Goal: Navigation & Orientation: Find specific page/section

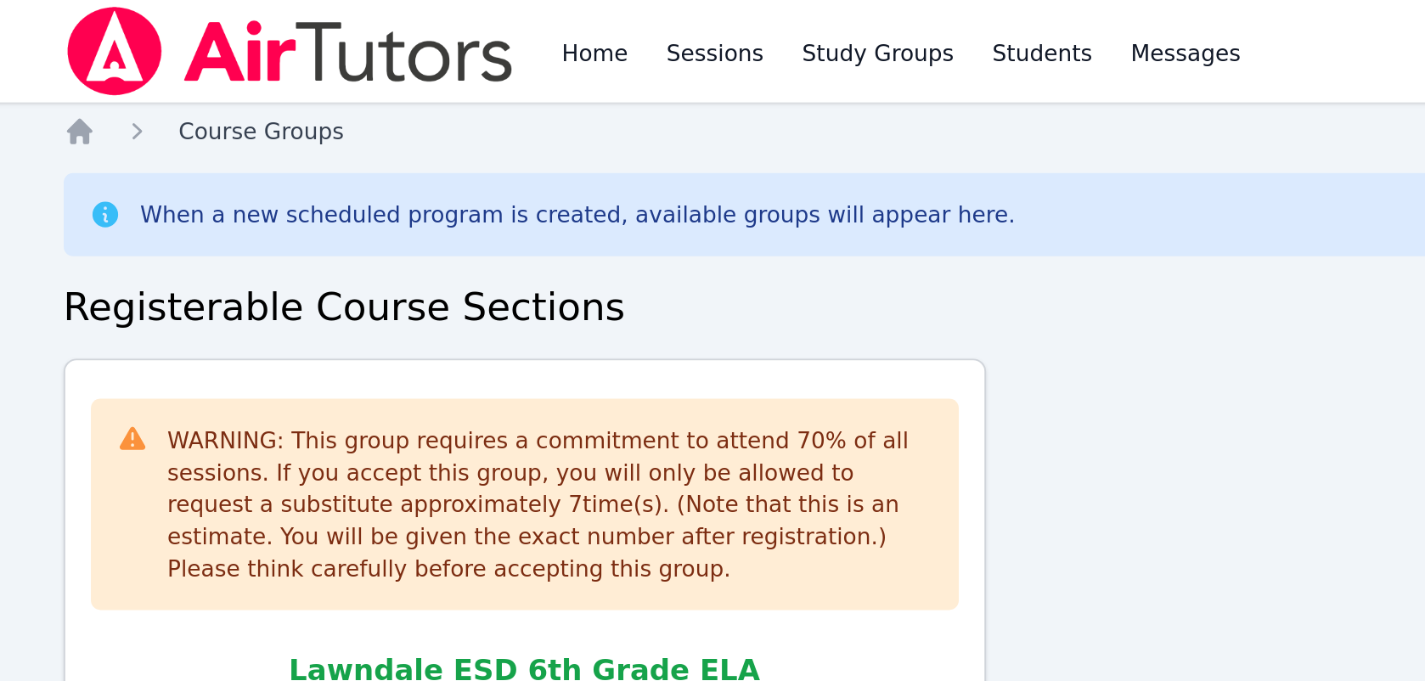
click at [290, 63] on span "Course Groups" at bounding box center [283, 70] width 87 height 14
click at [282, 69] on span "Course Groups" at bounding box center [283, 70] width 87 height 14
click at [311, 25] on img at bounding box center [298, 27] width 240 height 48
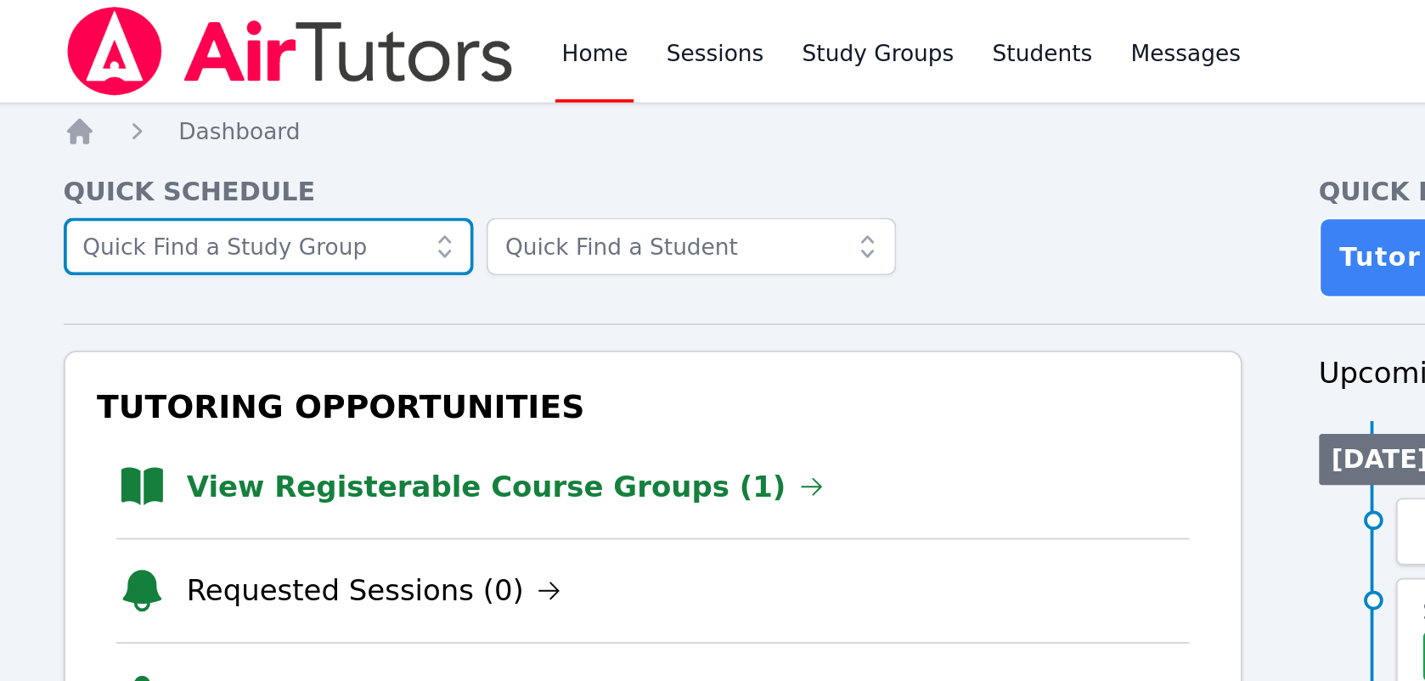
click at [311, 120] on input "text" at bounding box center [286, 131] width 217 height 31
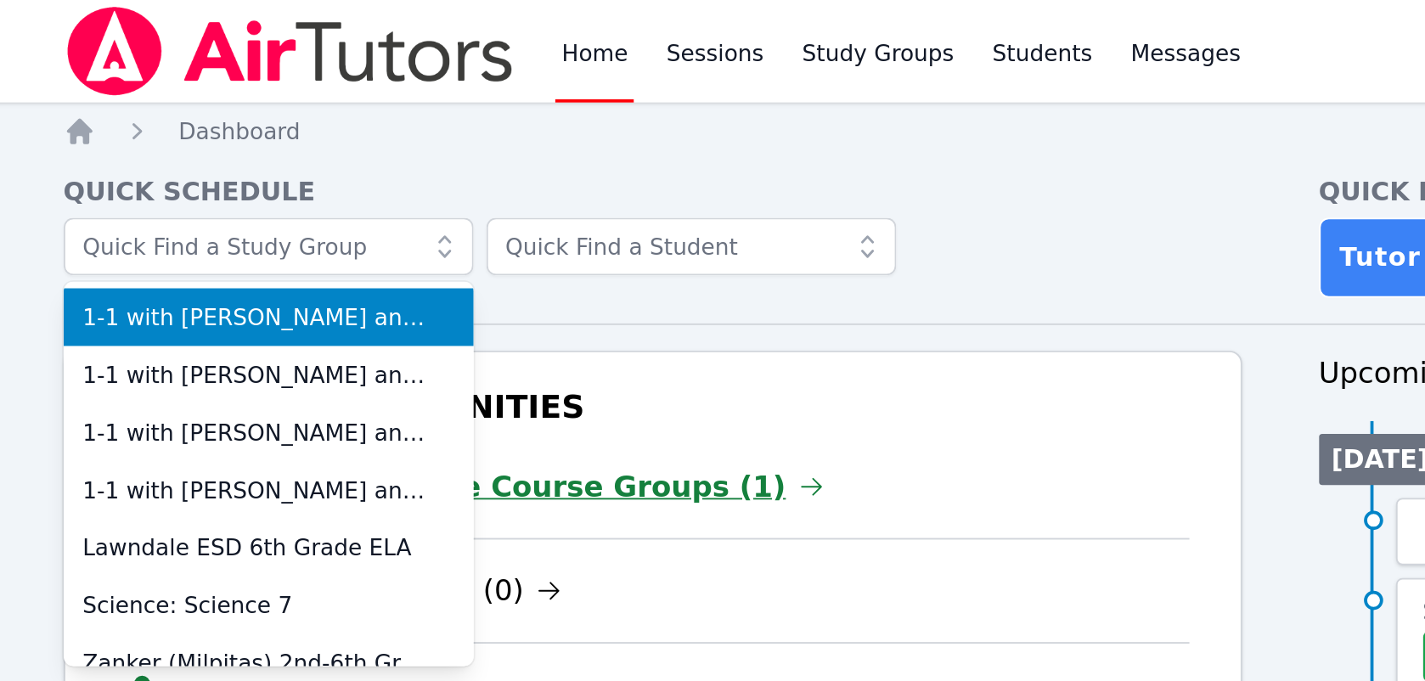
click at [471, 252] on link "View Registerable Course Groups (1)" at bounding box center [413, 258] width 338 height 24
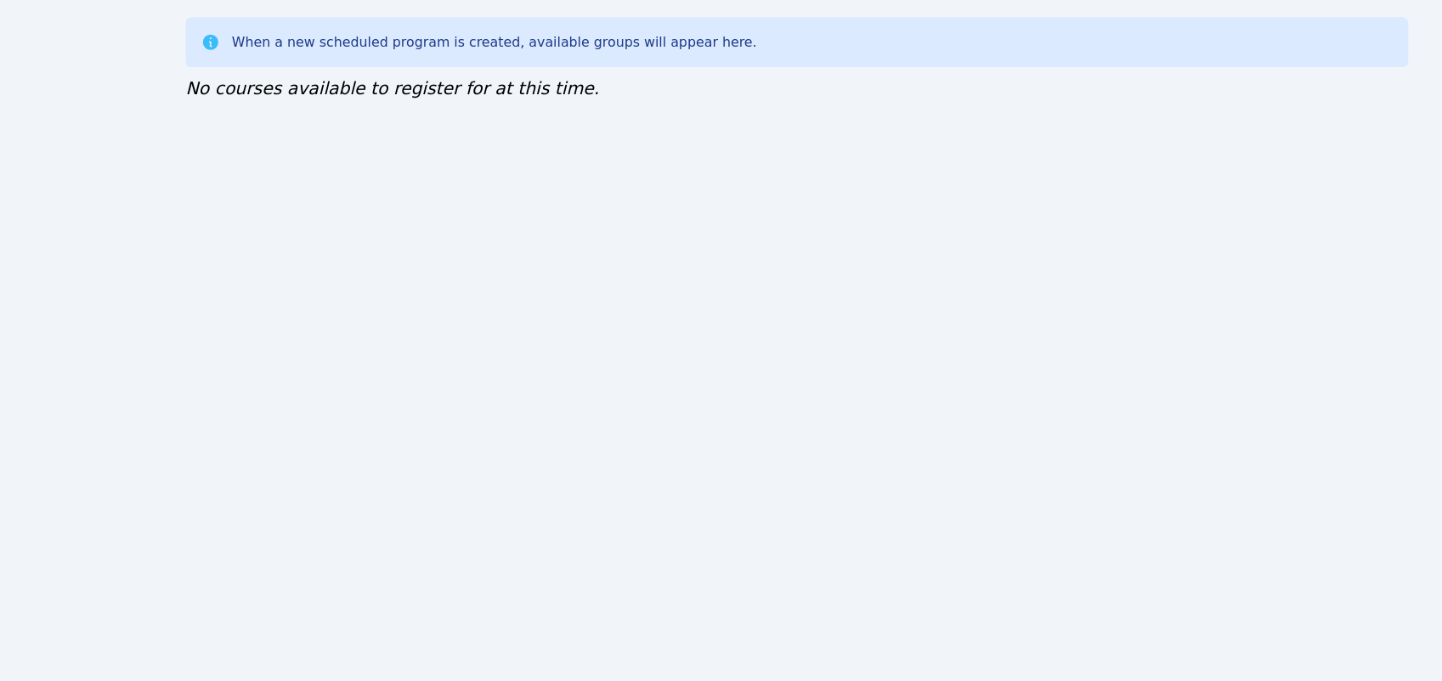
click at [172, 239] on div "Home Sessions Study Groups Students Messages Open user menu Lee'Tayna Hostick O…" at bounding box center [721, 340] width 1442 height 681
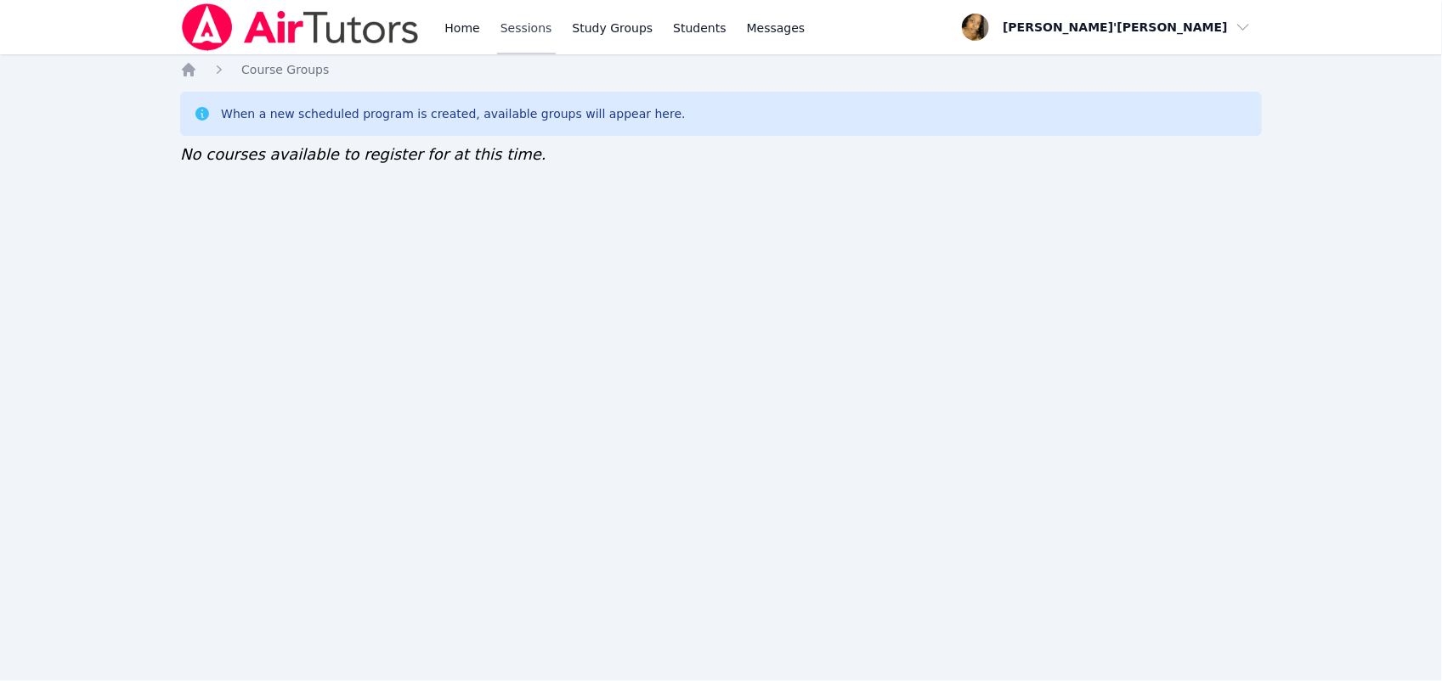
click at [545, 35] on link "Sessions" at bounding box center [526, 27] width 59 height 54
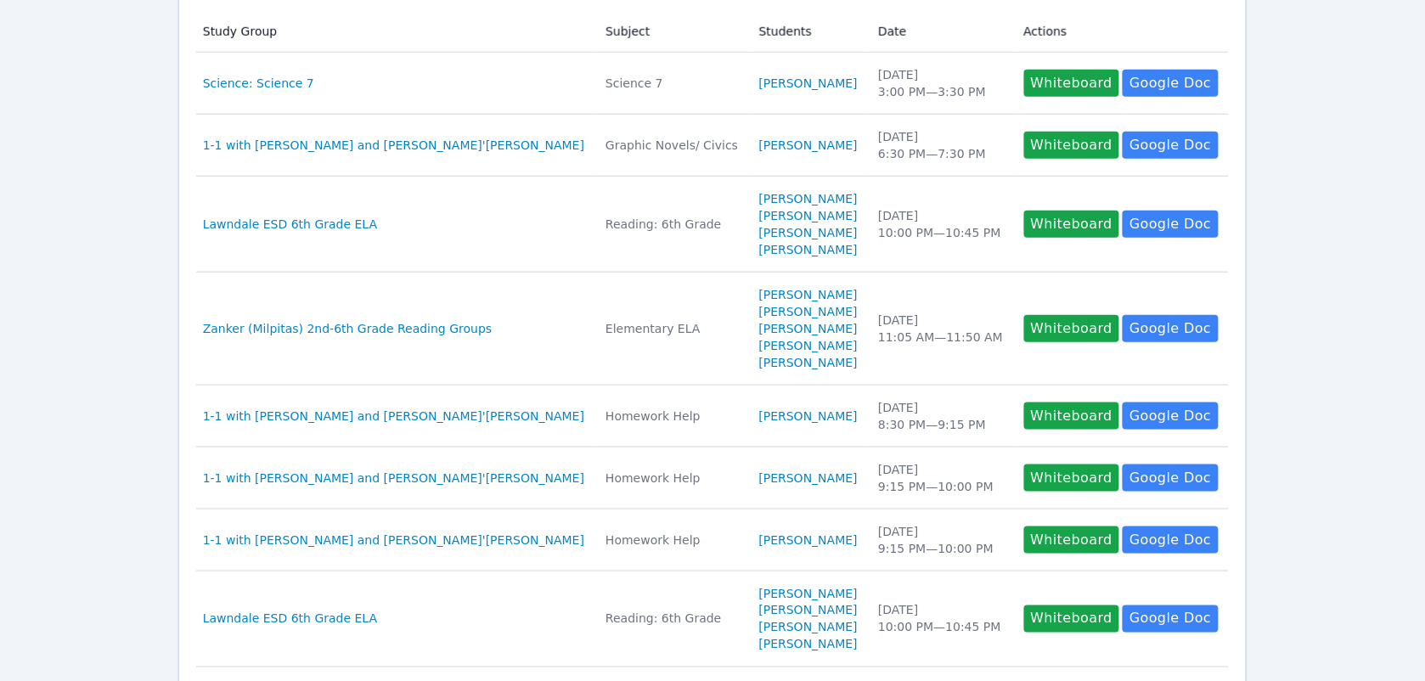
scroll to position [358, 0]
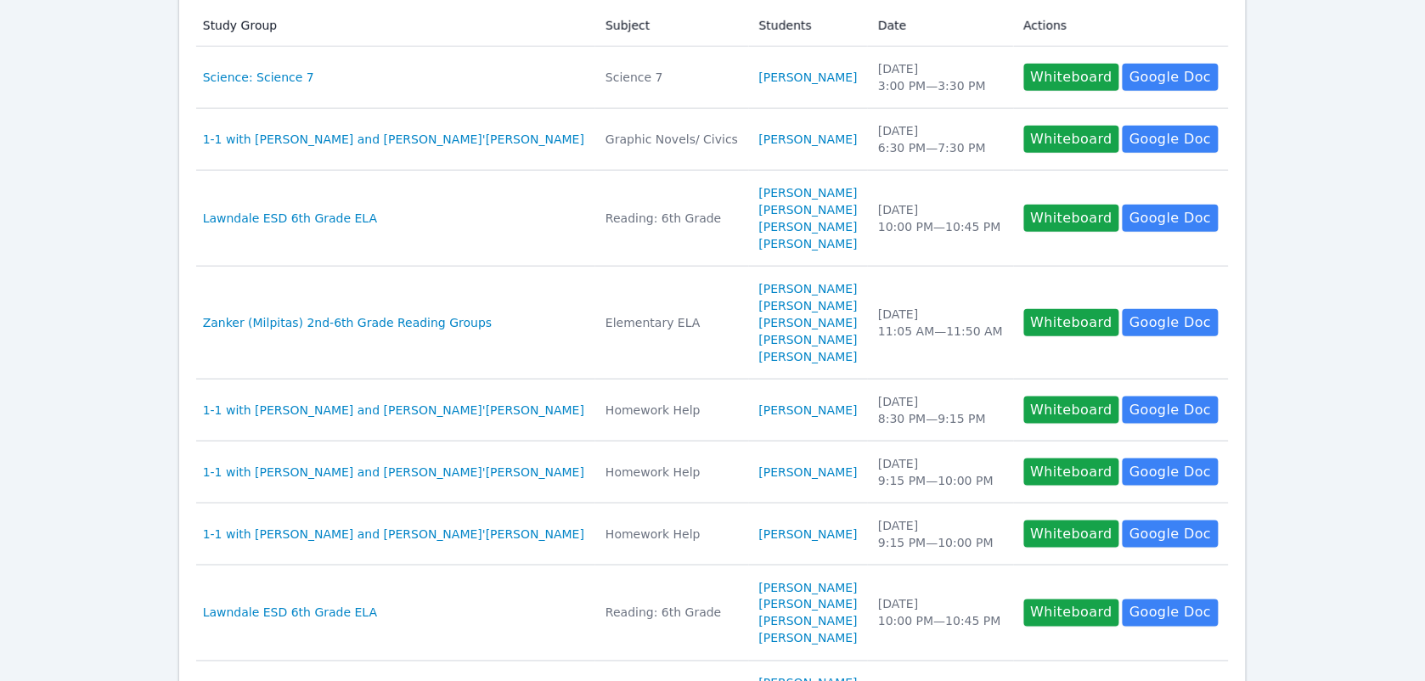
click at [144, 78] on div "Home Sessions Study Groups Students Messages Open user menu Lee'Tayna Hostick O…" at bounding box center [712, 343] width 1425 height 1402
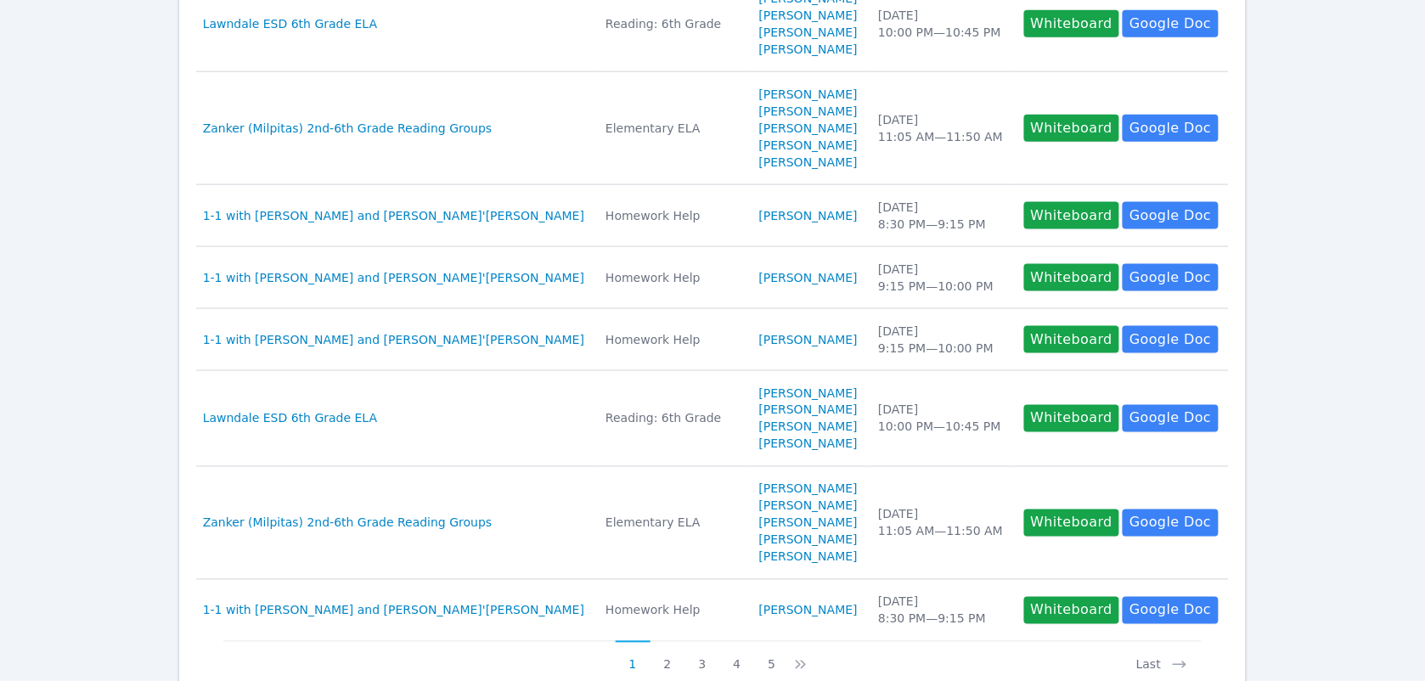
scroll to position [557, 0]
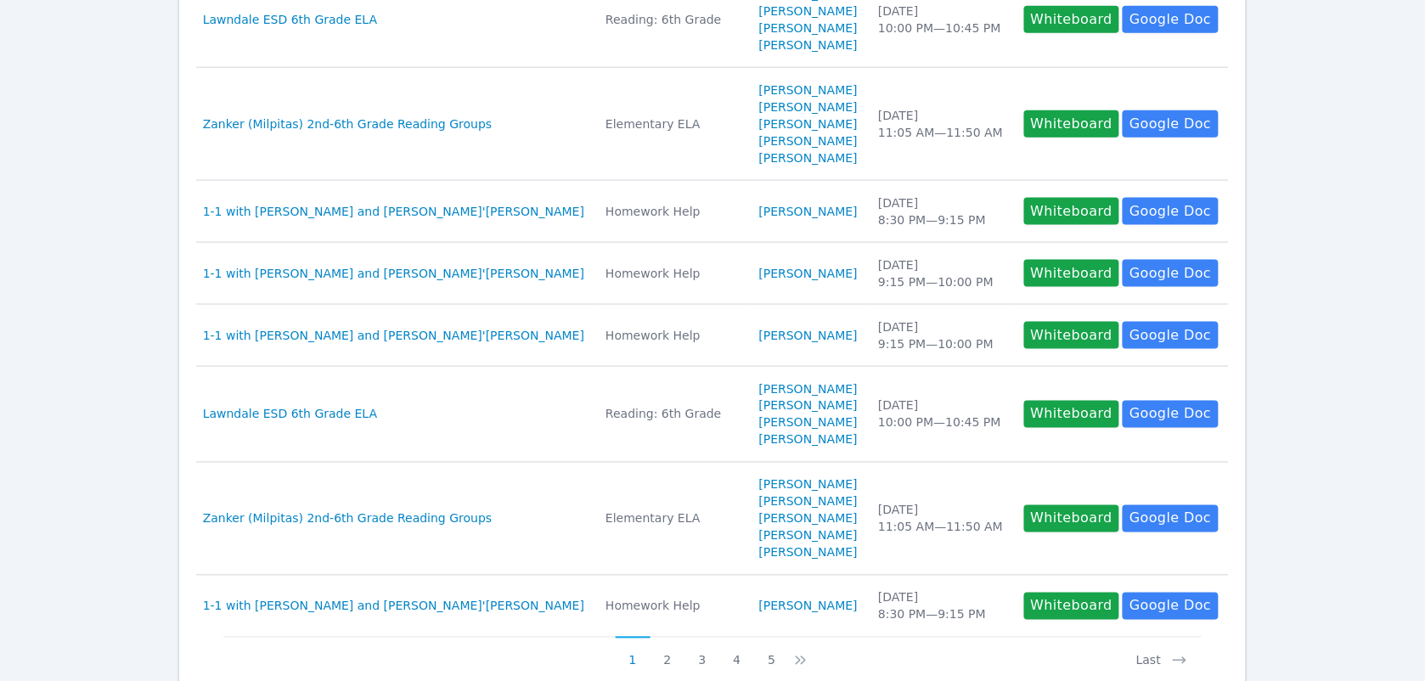
click at [144, 78] on div "Home Sessions Study Groups Students Messages Open user menu Lee'Tayna Hostick O…" at bounding box center [712, 144] width 1425 height 1402
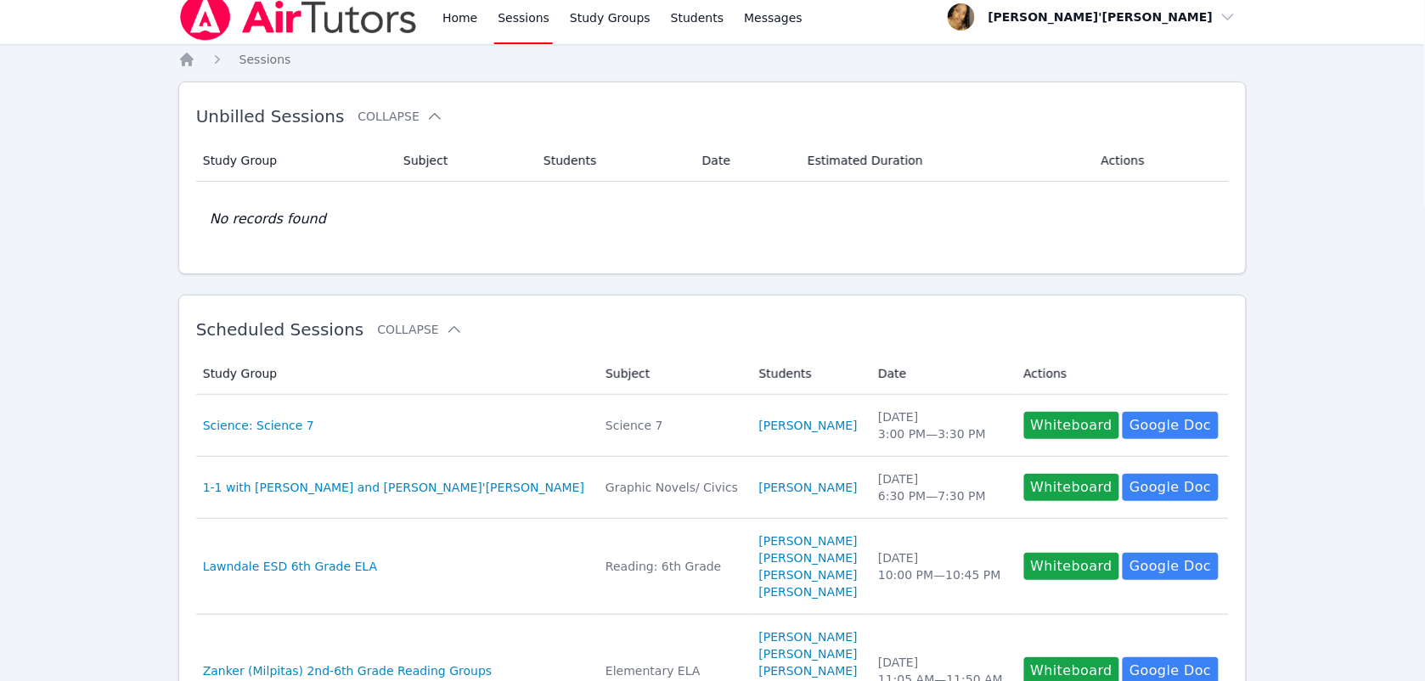
scroll to position [0, 0]
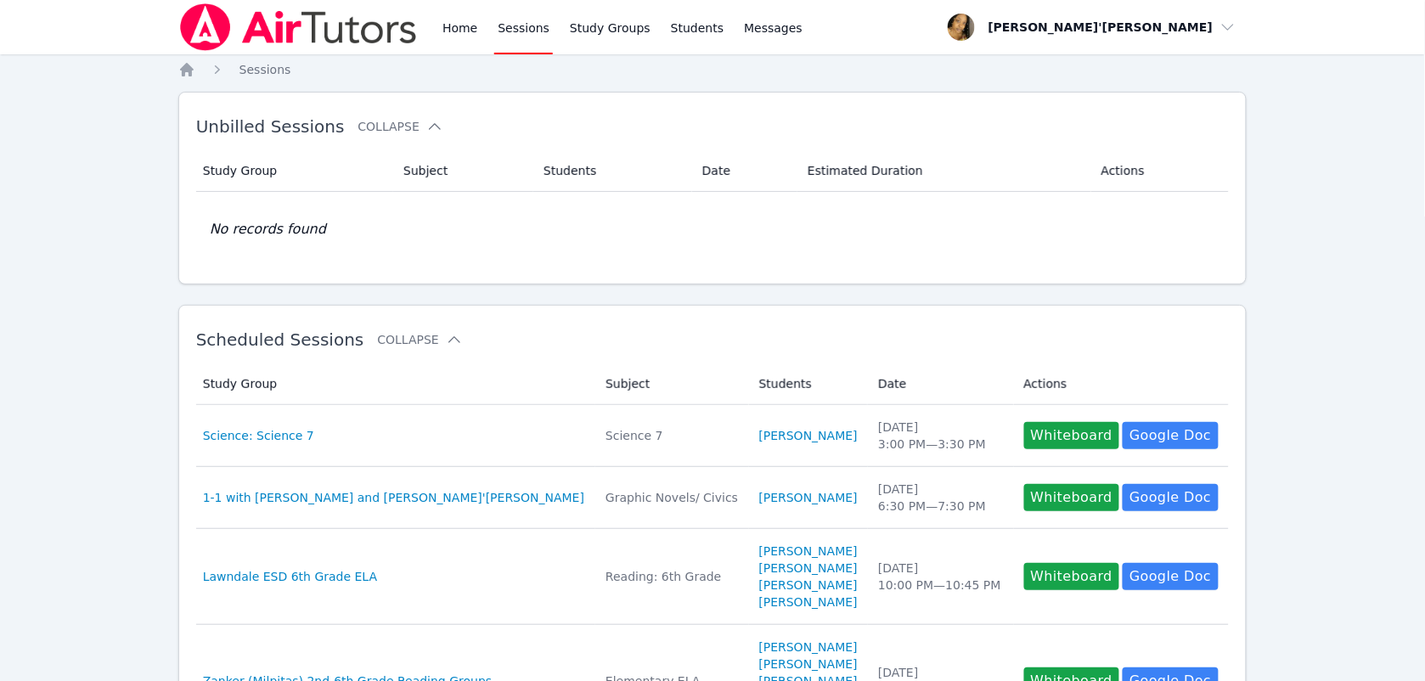
click at [353, 45] on img at bounding box center [298, 27] width 240 height 48
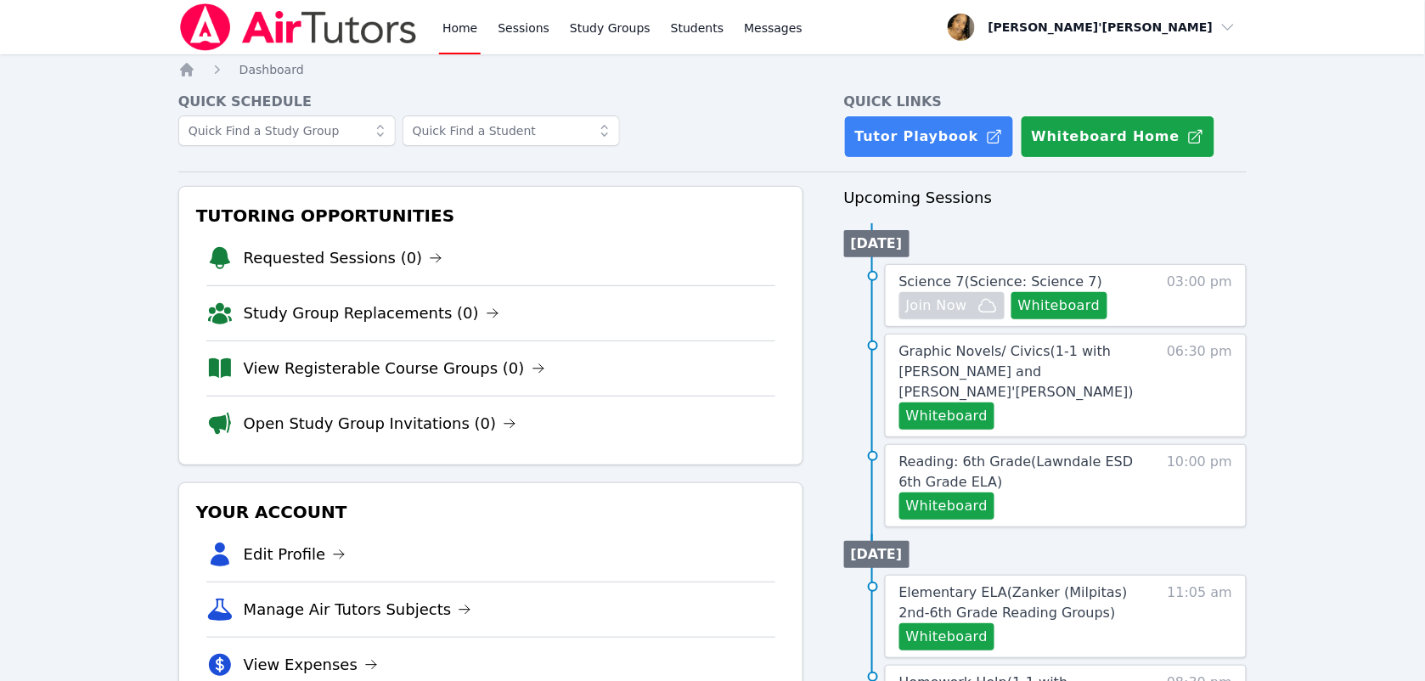
click at [443, 278] on li "Requested Sessions (0)" at bounding box center [490, 258] width 569 height 54
click at [419, 368] on link "View Registerable Course Groups (0)" at bounding box center [395, 369] width 302 height 24
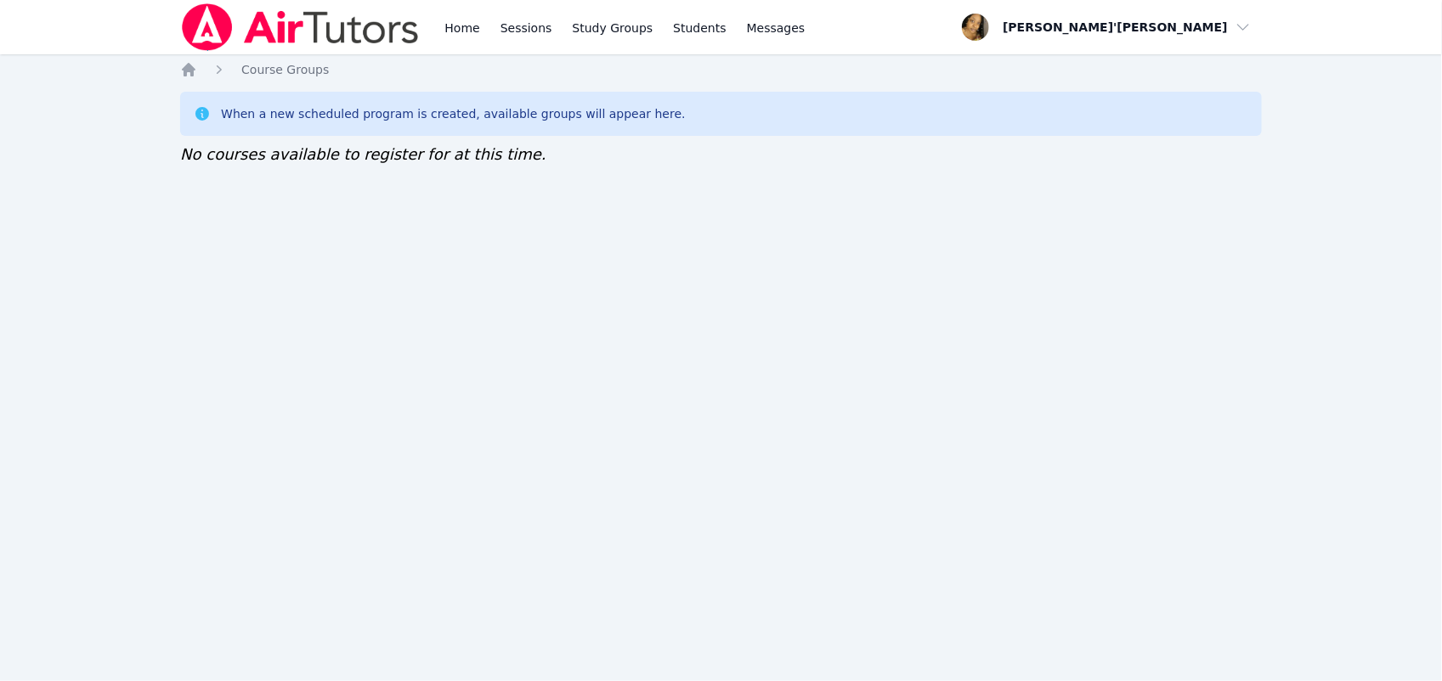
click at [368, 99] on div "When a new scheduled program is created, available groups will appear here." at bounding box center [720, 114] width 1081 height 44
click at [591, 28] on link "Study Groups" at bounding box center [612, 27] width 87 height 54
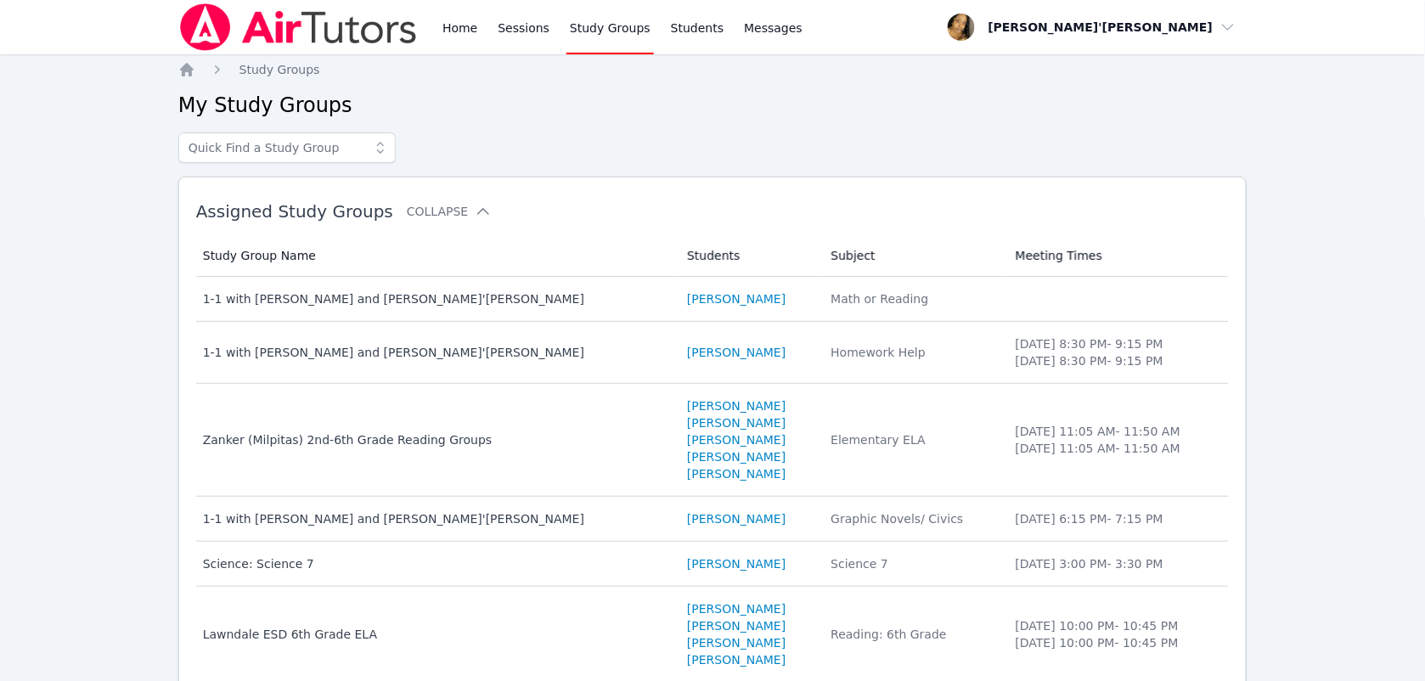
click at [58, 295] on div "Home Sessions Study Groups Students Messages Open user menu Lee'Tayna Hostick O…" at bounding box center [712, 399] width 1425 height 799
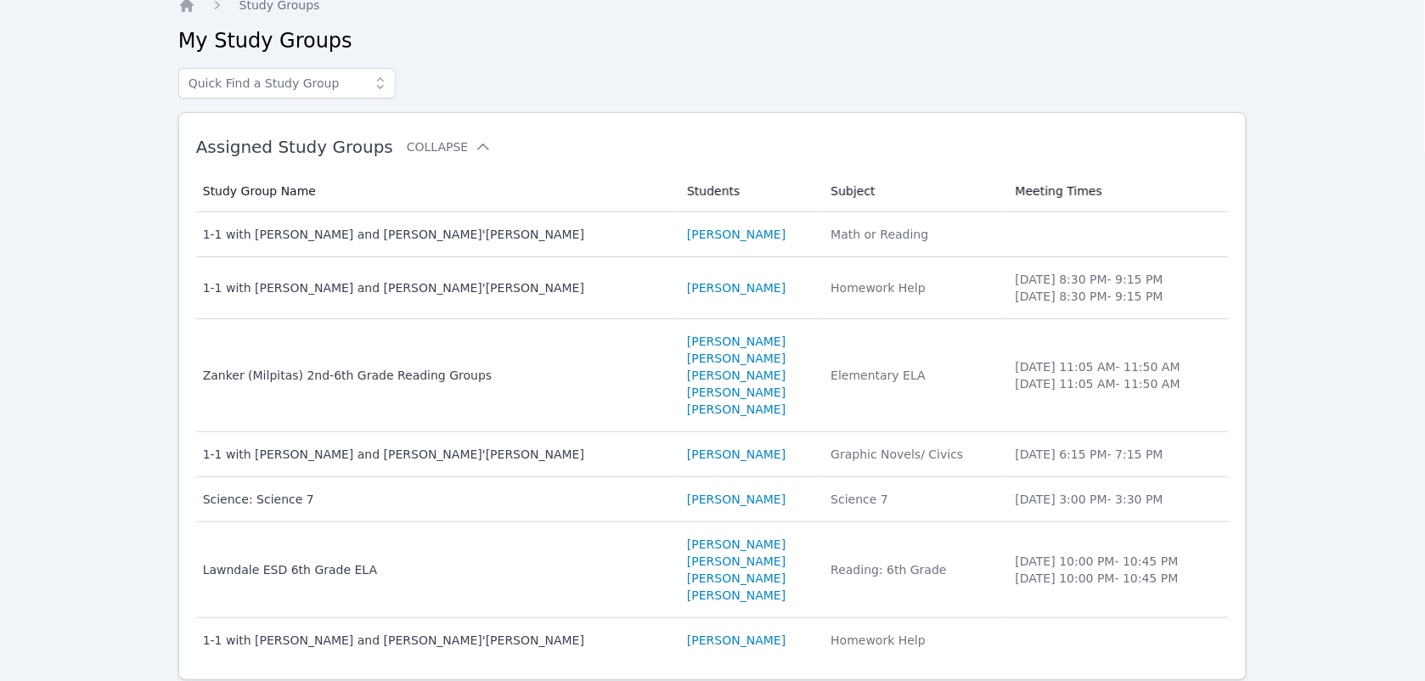
scroll to position [119, 0]
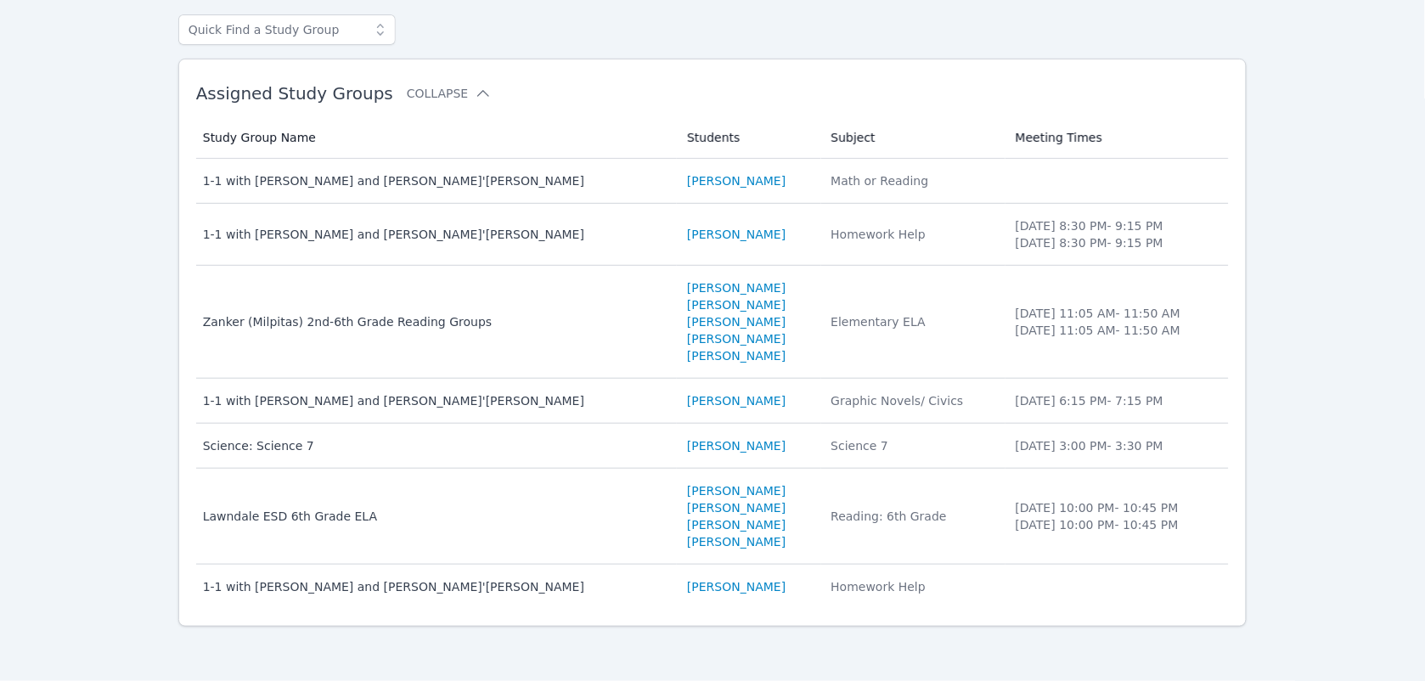
click at [0, 470] on html "Home Sessions Study Groups Students Messages Open user menu Lee'Tayna Hostick O…" at bounding box center [712, 222] width 1425 height 681
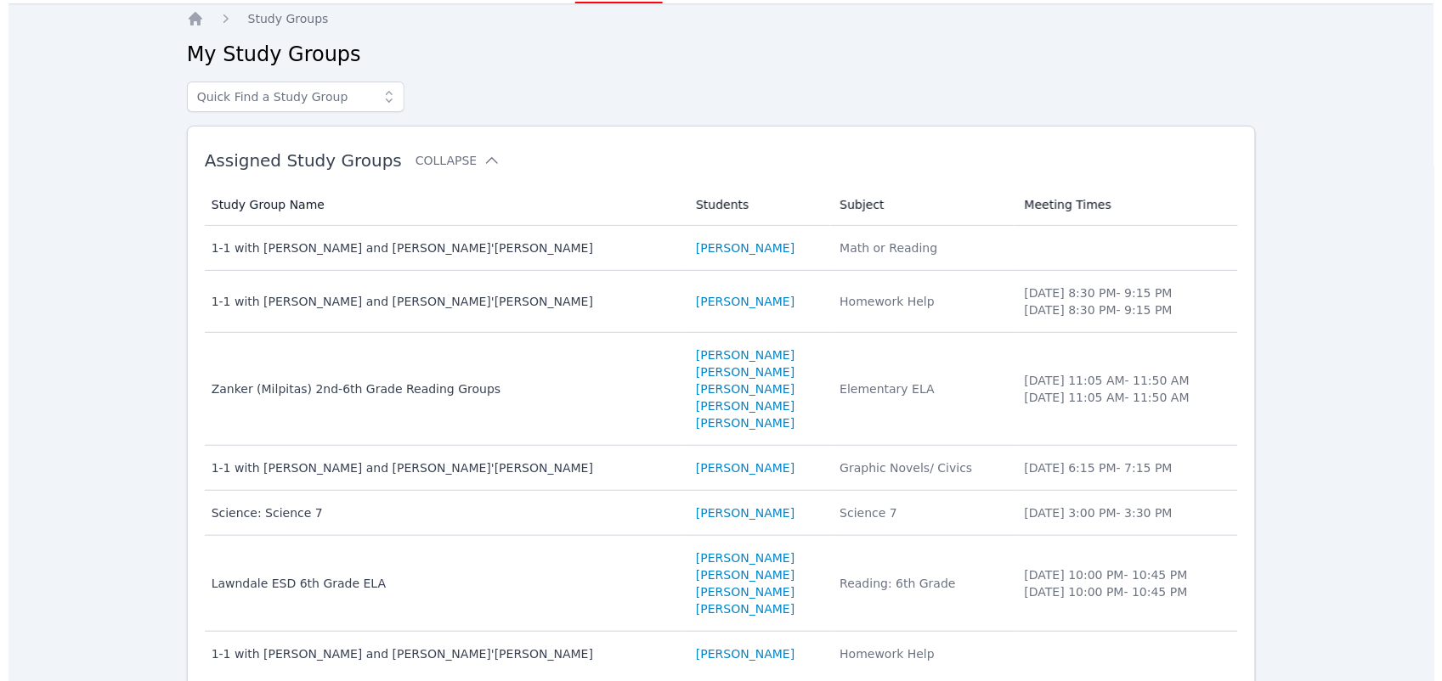
scroll to position [0, 0]
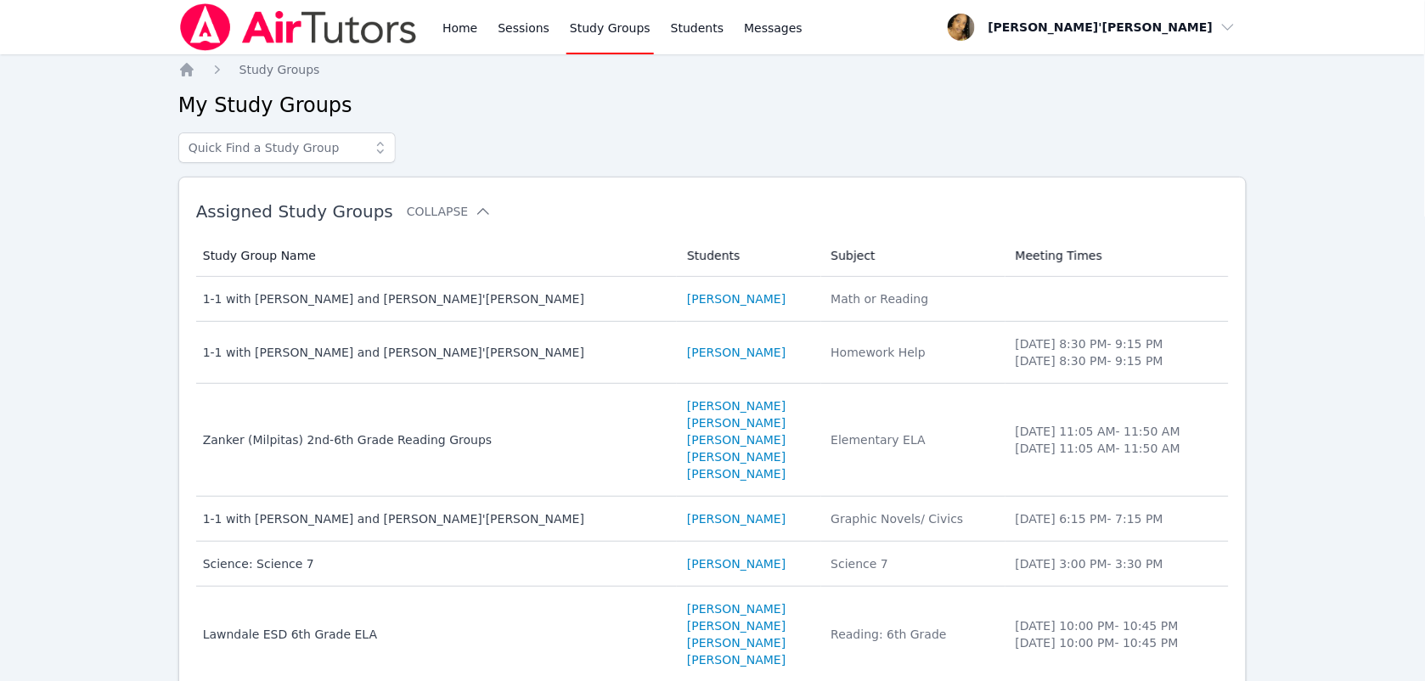
click at [357, 31] on img at bounding box center [298, 27] width 240 height 48
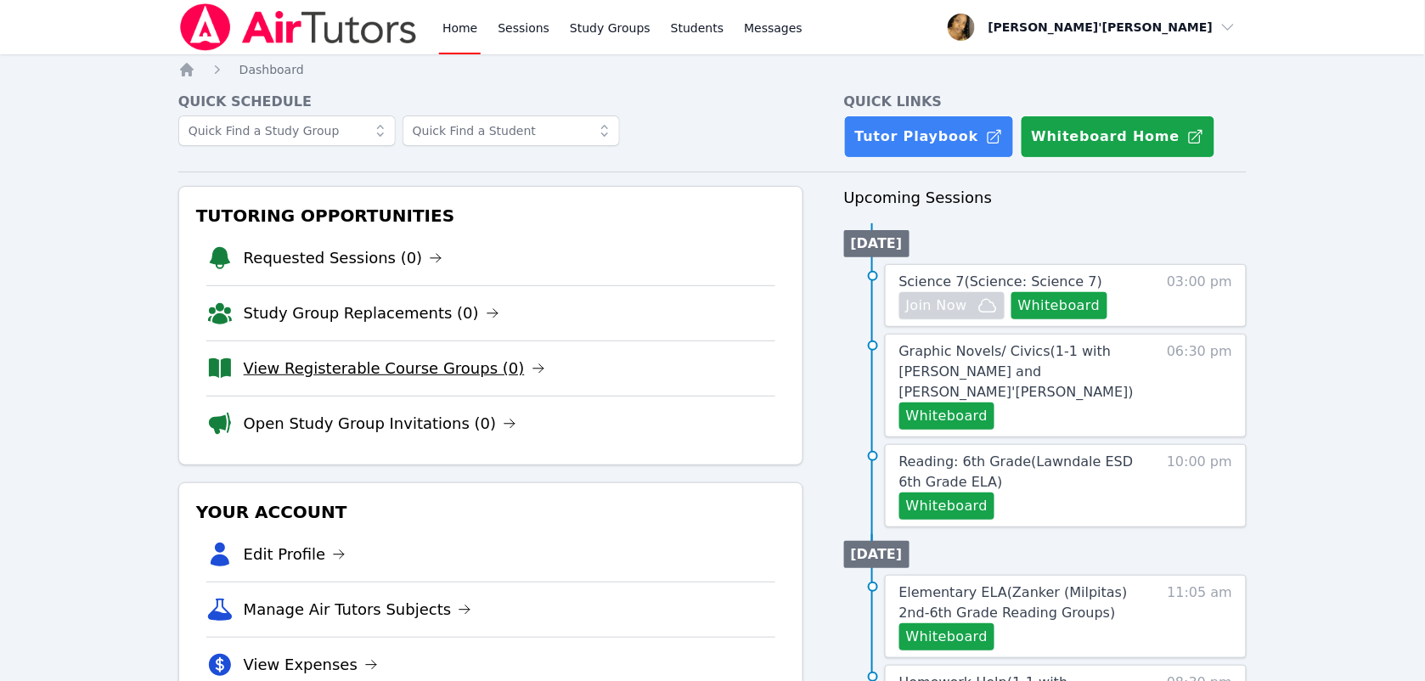
click at [409, 380] on link "View Registerable Course Groups (0)" at bounding box center [395, 369] width 302 height 24
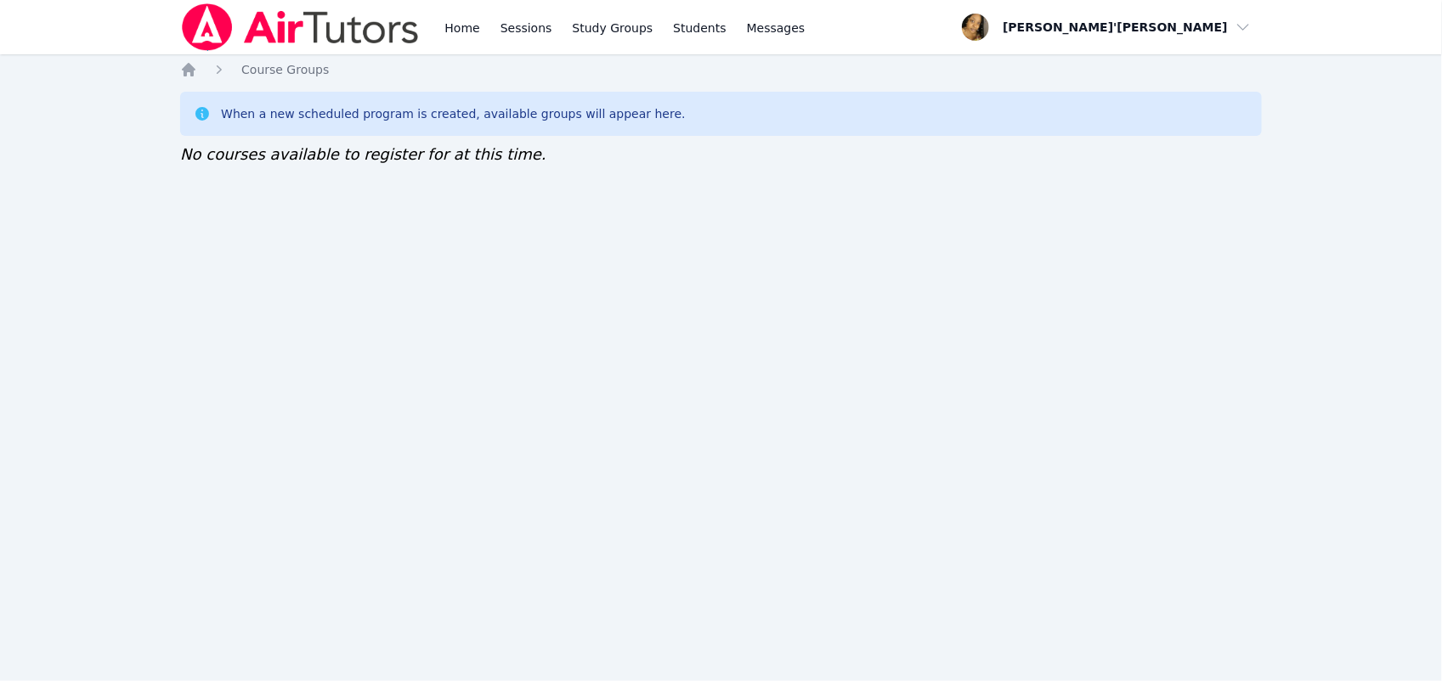
click at [0, 467] on html "Home Sessions Study Groups Students Messages Open user menu Lee'Tayna Hostick O…" at bounding box center [721, 340] width 1442 height 681
